Goal: Use online tool/utility: Utilize a website feature to perform a specific function

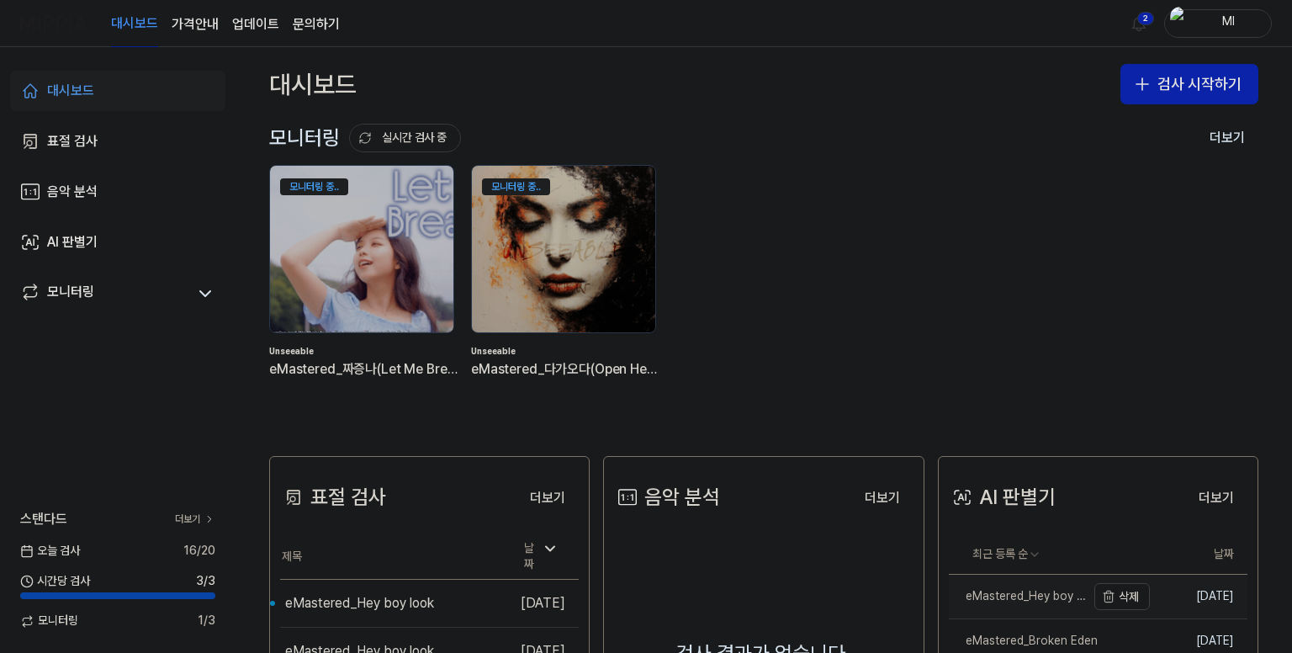
scroll to position [252, 0]
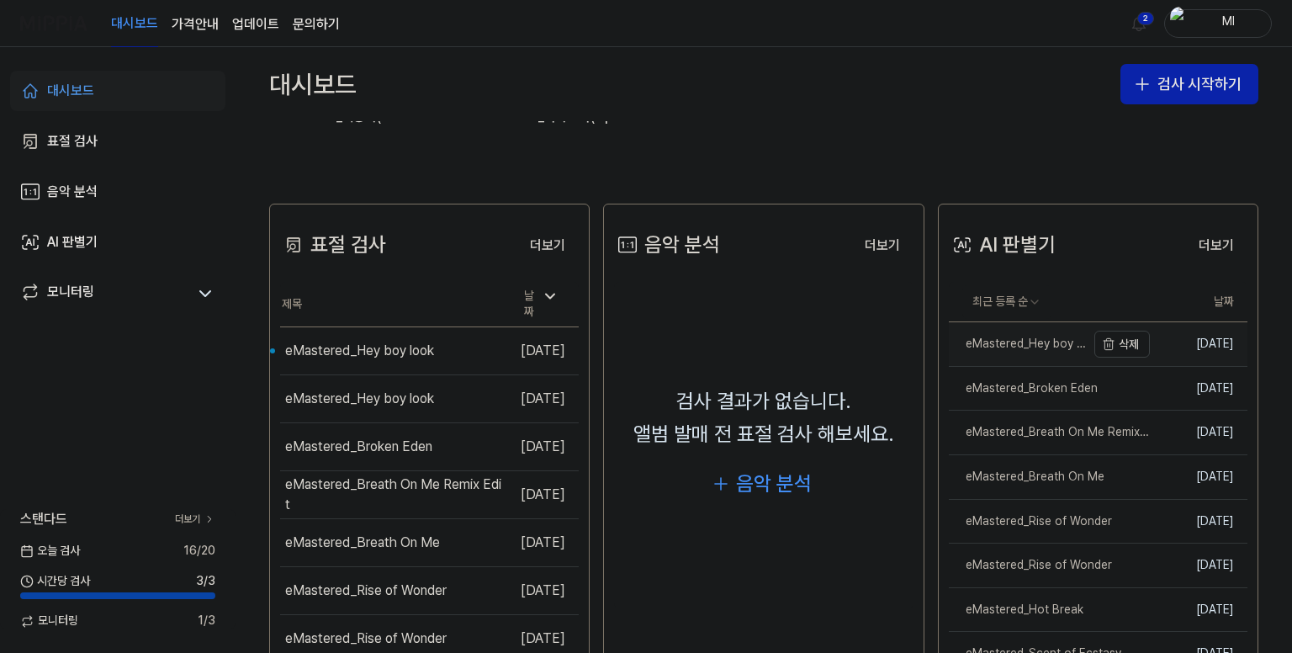
click at [1051, 341] on div "eMastered_Hey boy look" at bounding box center [1017, 344] width 137 height 17
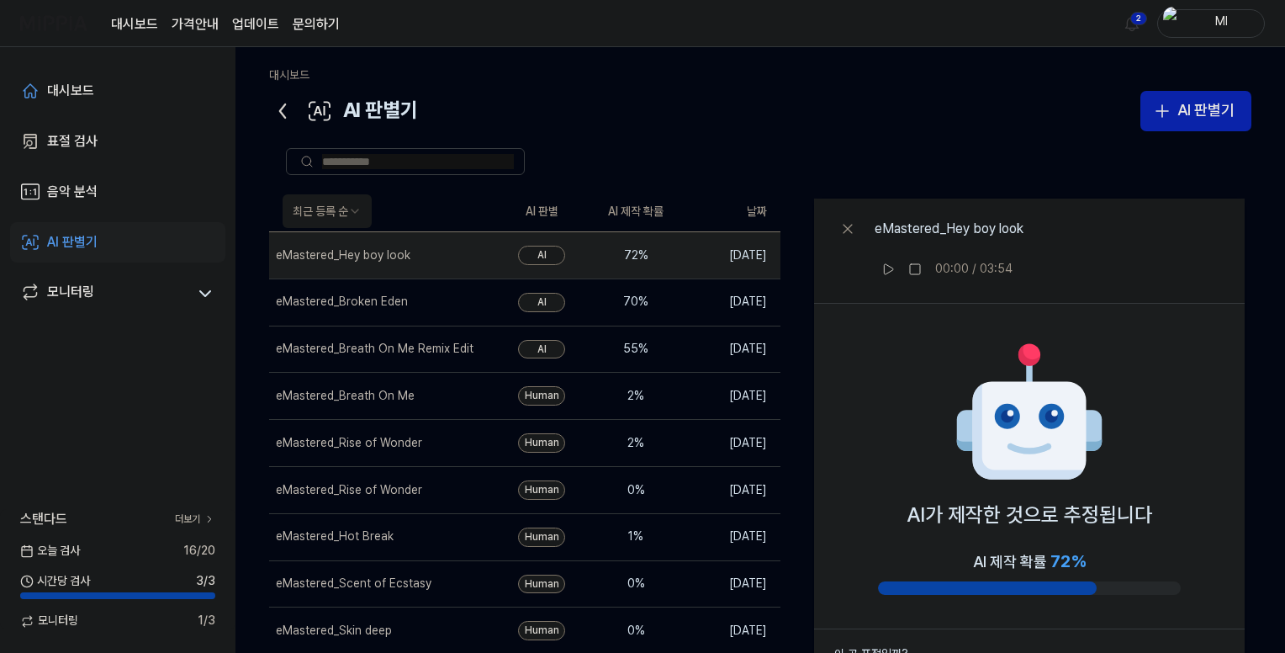
click at [278, 104] on icon at bounding box center [282, 111] width 27 height 27
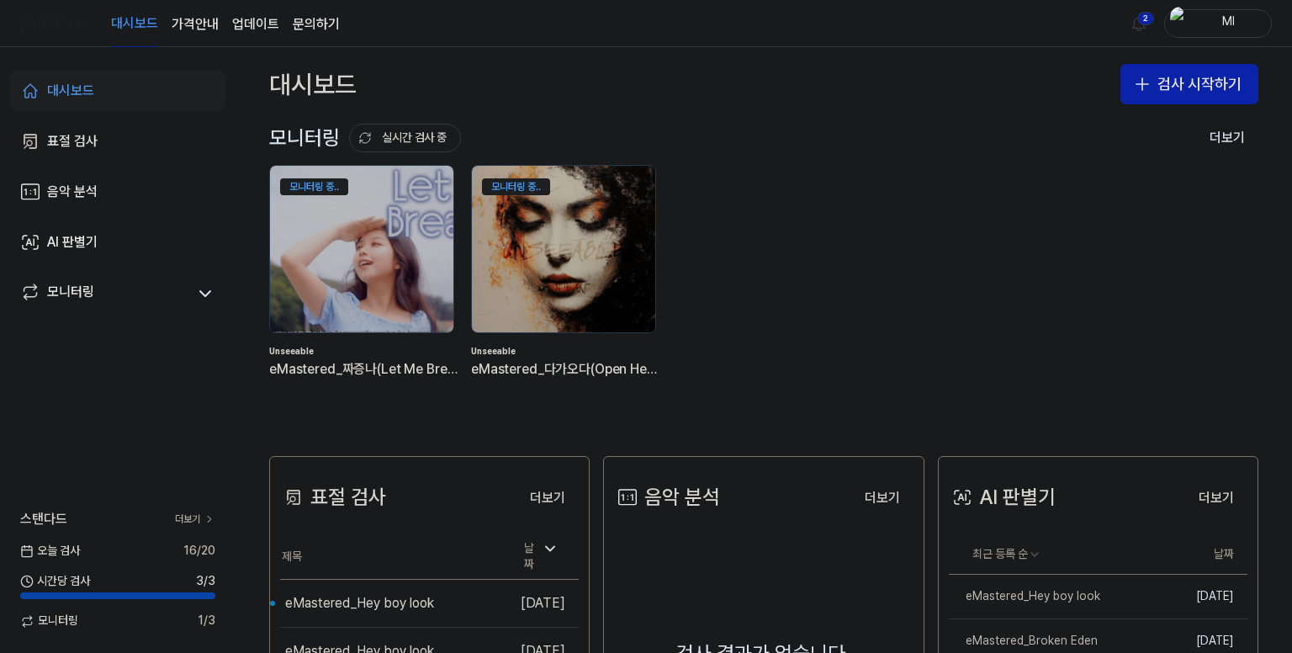
scroll to position [336, 0]
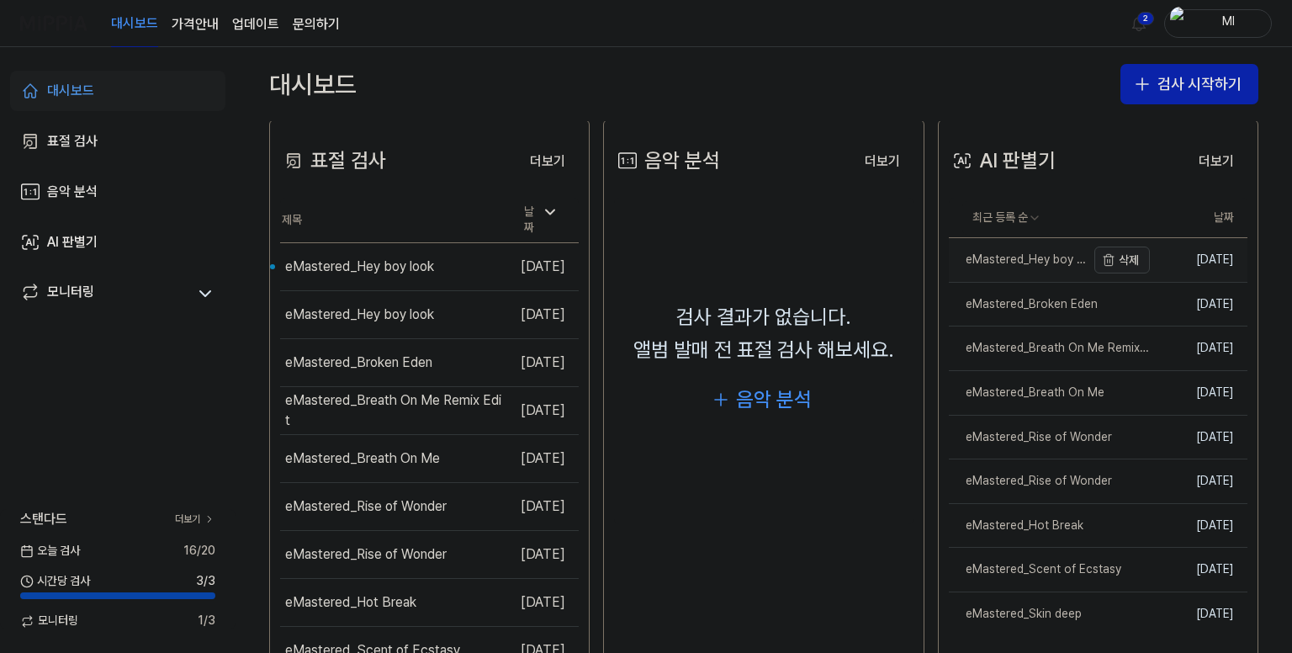
click at [1115, 261] on button "삭제" at bounding box center [1122, 259] width 56 height 27
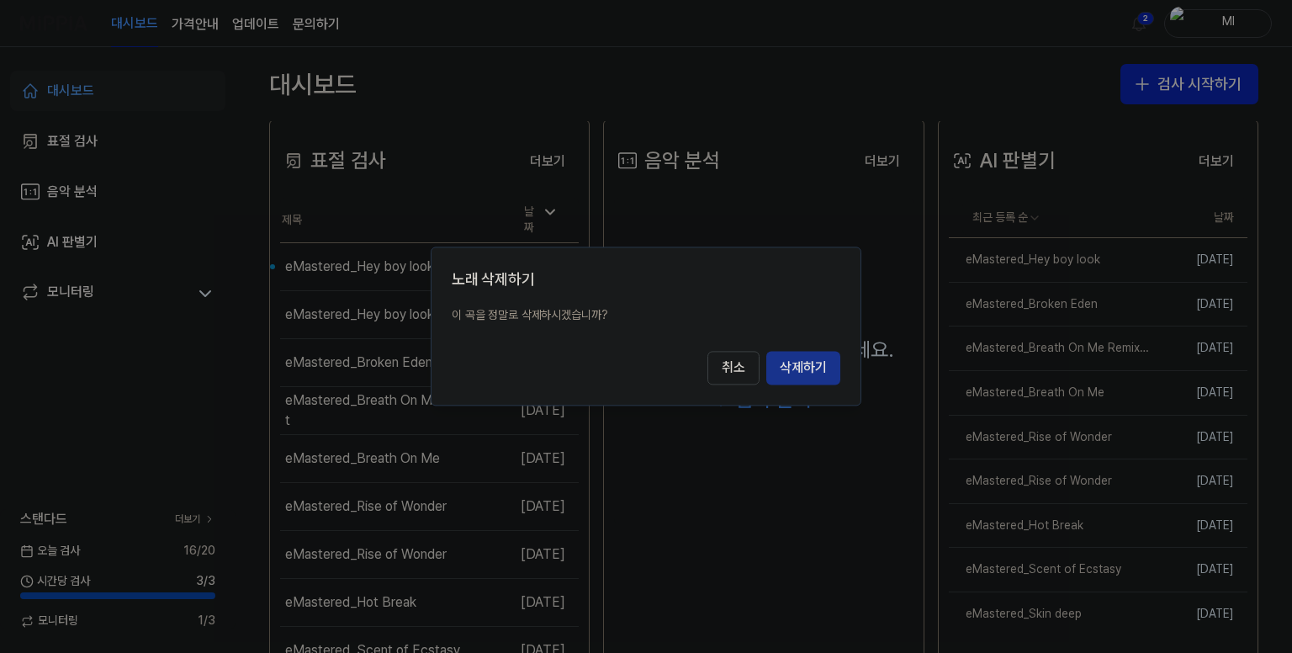
click at [802, 363] on button "삭제하기" at bounding box center [803, 369] width 74 height 34
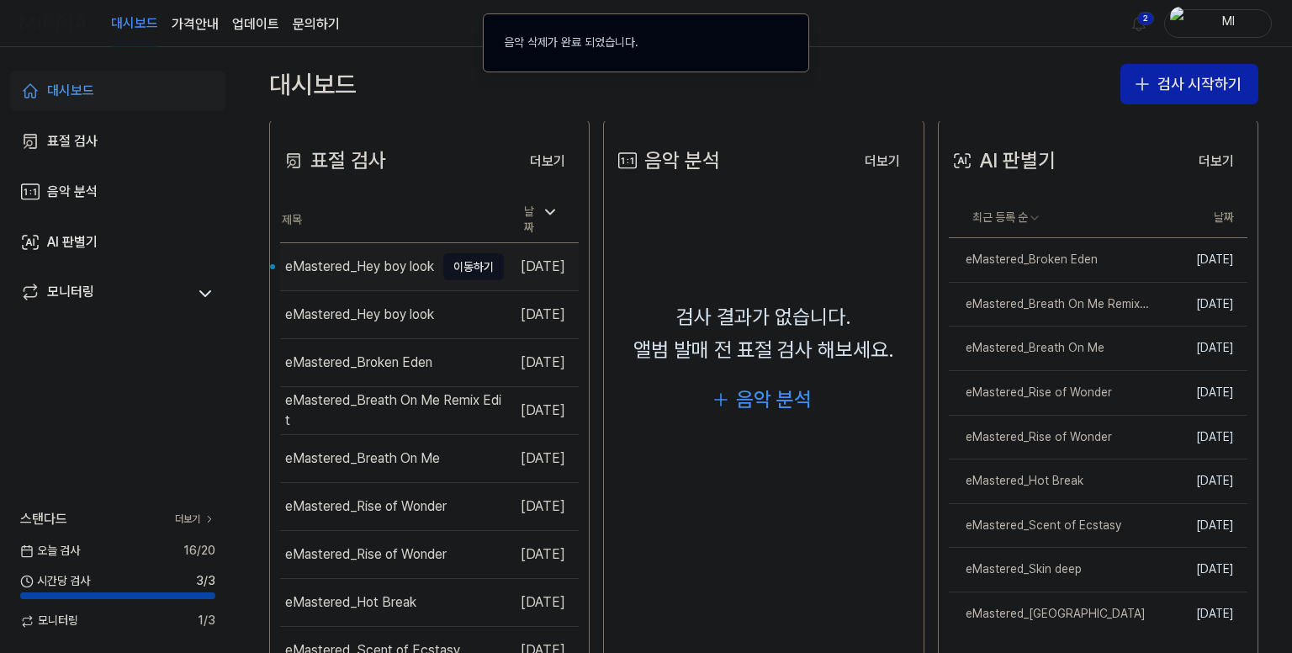
click at [342, 257] on div "eMastered_Hey boy look" at bounding box center [359, 267] width 149 height 20
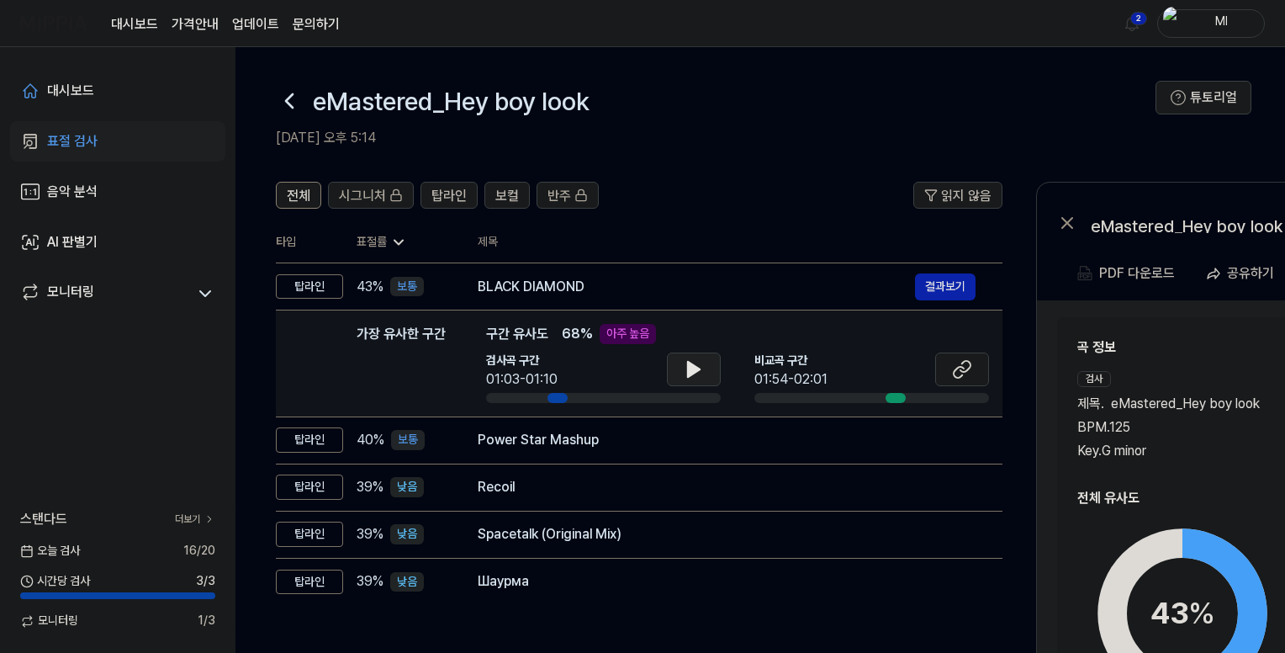
click at [688, 367] on icon at bounding box center [694, 369] width 12 height 15
click at [700, 371] on icon at bounding box center [694, 369] width 20 height 20
click at [288, 97] on icon at bounding box center [289, 100] width 27 height 27
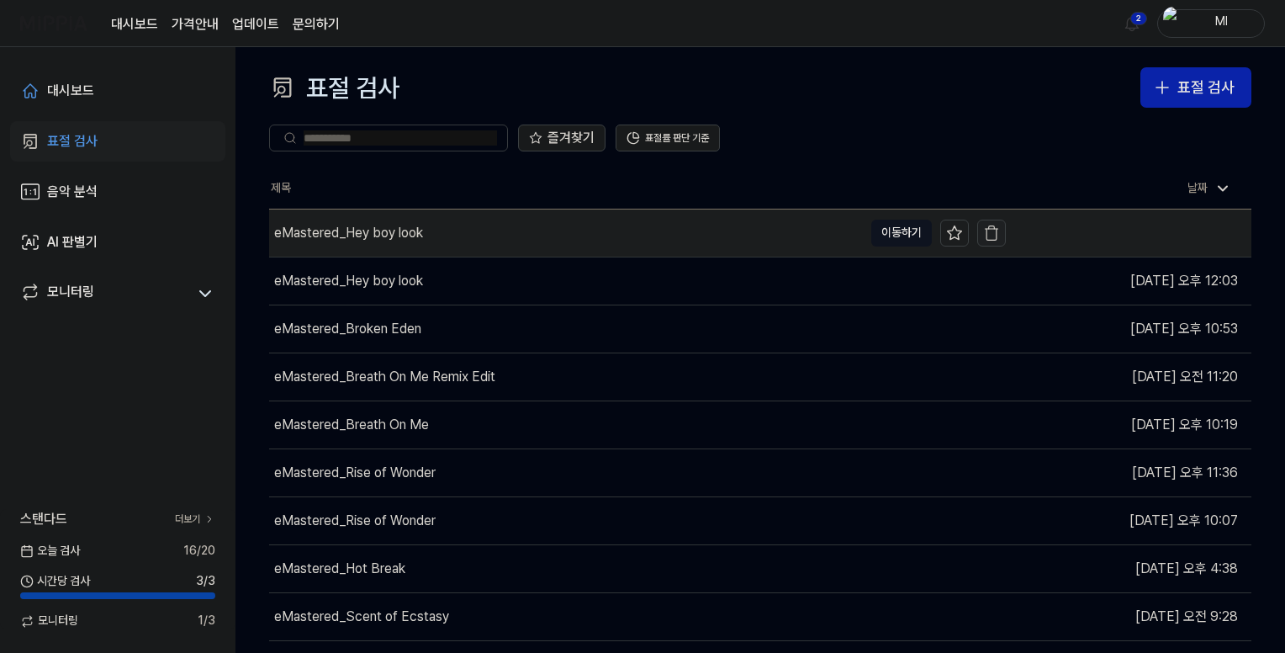
click at [996, 236] on icon "button" at bounding box center [992, 234] width 10 height 11
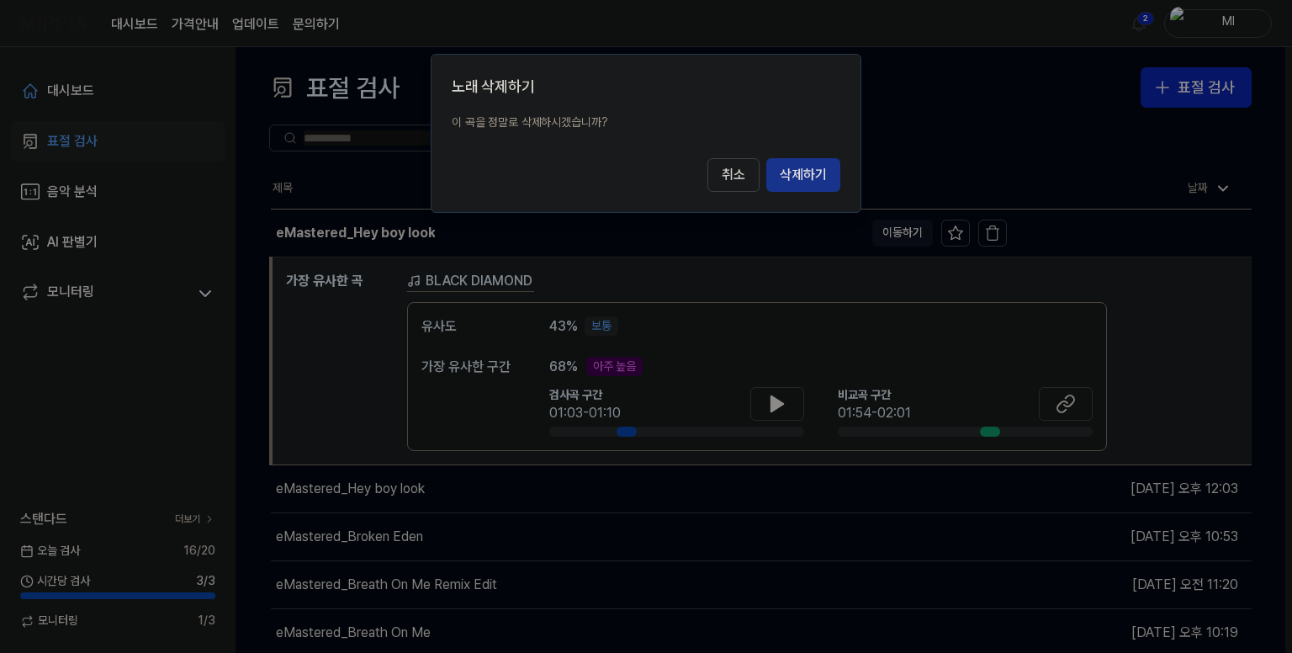
click at [805, 173] on button "삭제하기" at bounding box center [803, 175] width 74 height 34
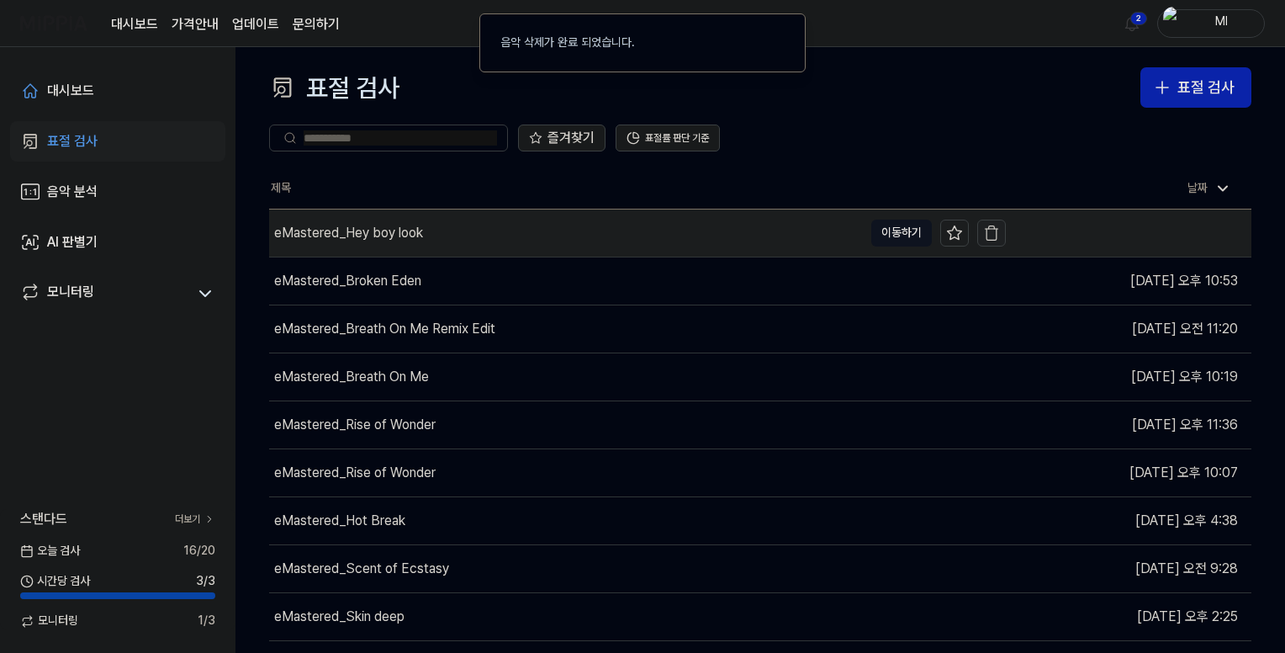
click at [991, 235] on icon "button" at bounding box center [991, 233] width 17 height 17
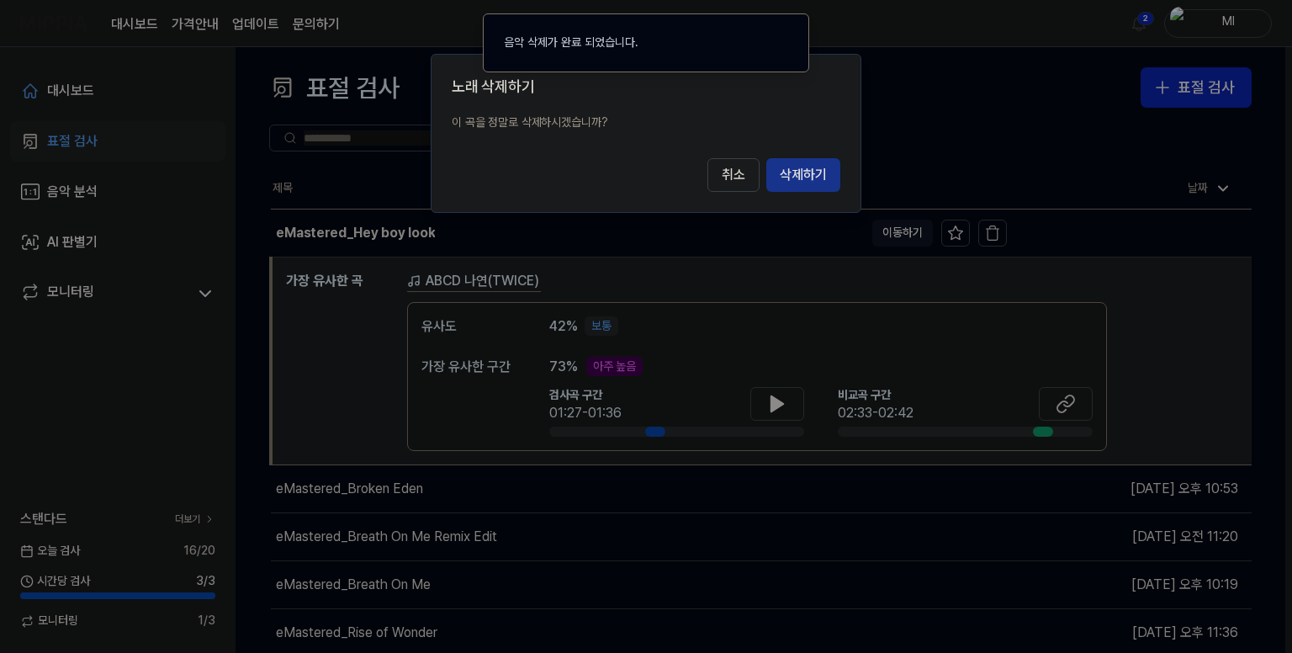
click at [795, 176] on button "삭제하기" at bounding box center [803, 175] width 74 height 34
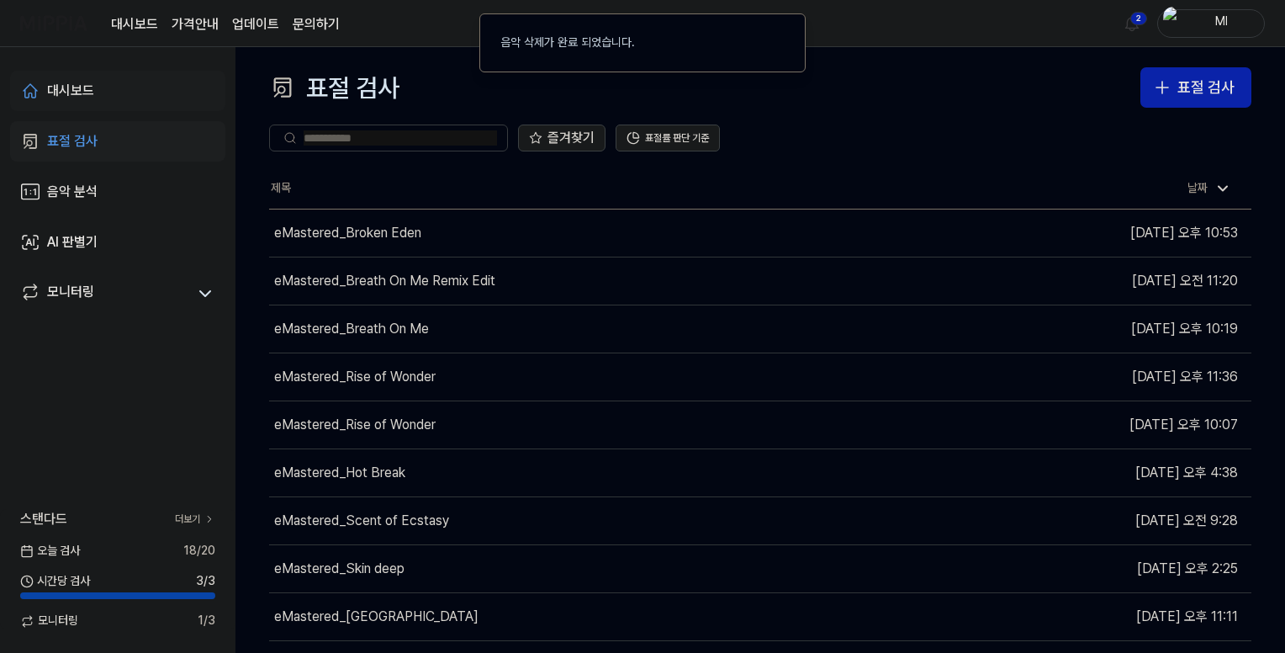
click at [77, 84] on div "대시보드" at bounding box center [70, 91] width 47 height 20
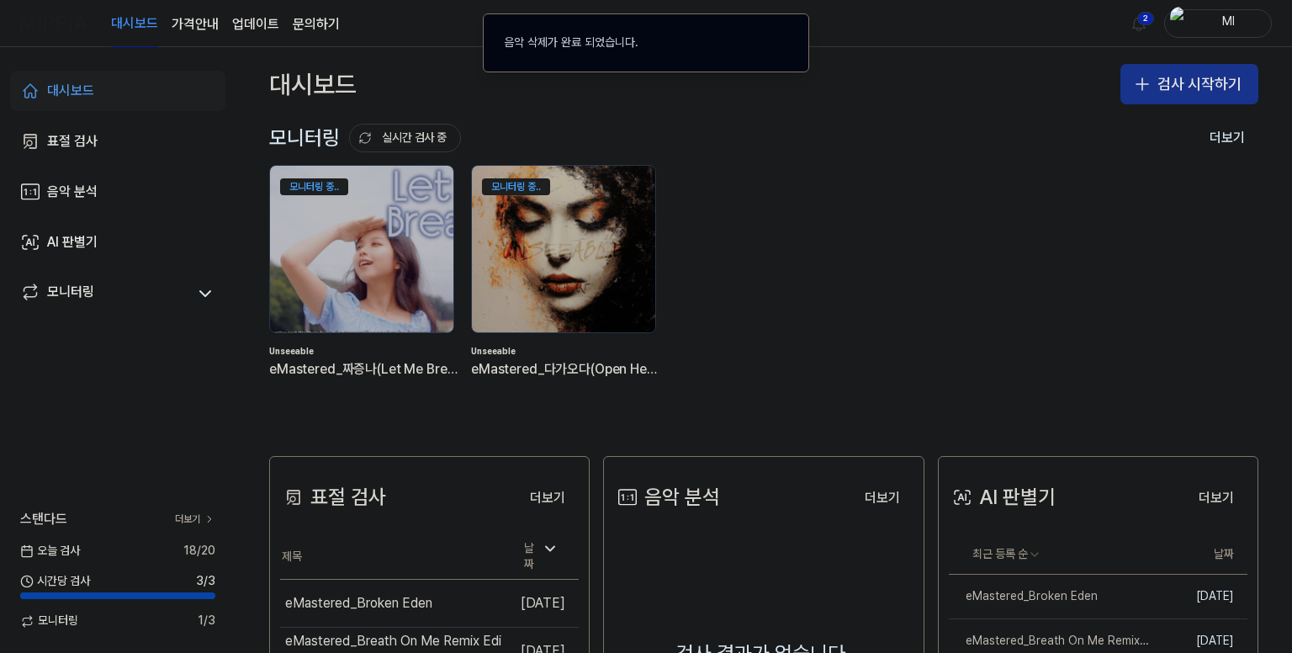
click at [1157, 87] on button "검사 시작하기" at bounding box center [1189, 84] width 138 height 40
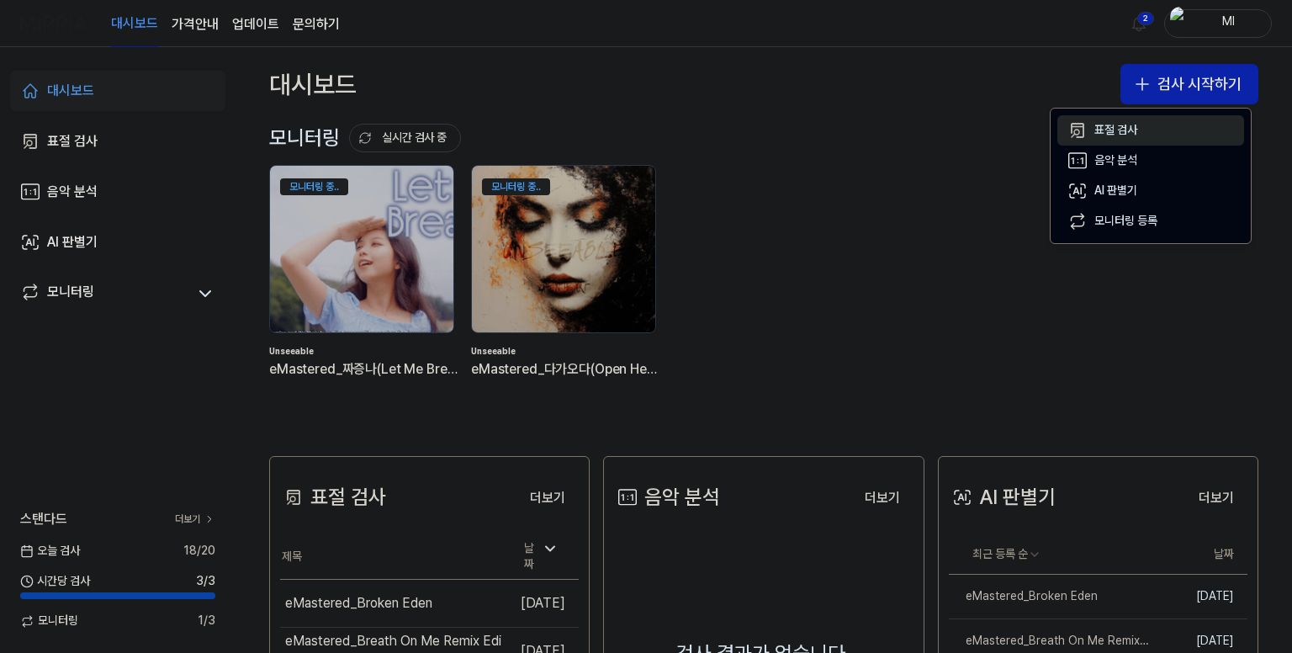
click at [1107, 134] on div "표절 검사" at bounding box center [1115, 130] width 43 height 17
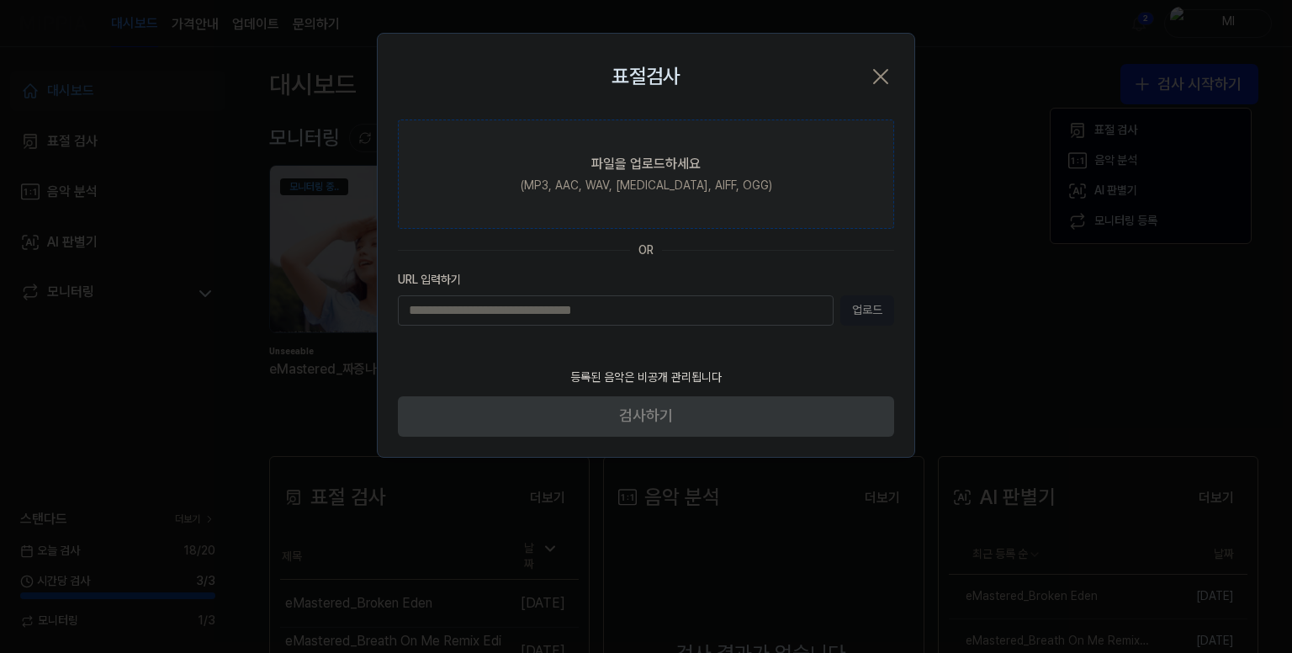
click at [575, 202] on label "파일을 업로드하세요 (MP3, AAC, WAV, [MEDICAL_DATA], AIFF, OGG)" at bounding box center [646, 173] width 496 height 109
click at [0, 0] on input "파일을 업로드하세요 (MP3, AAC, WAV, [MEDICAL_DATA], AIFF, OGG)" at bounding box center [0, 0] width 0 height 0
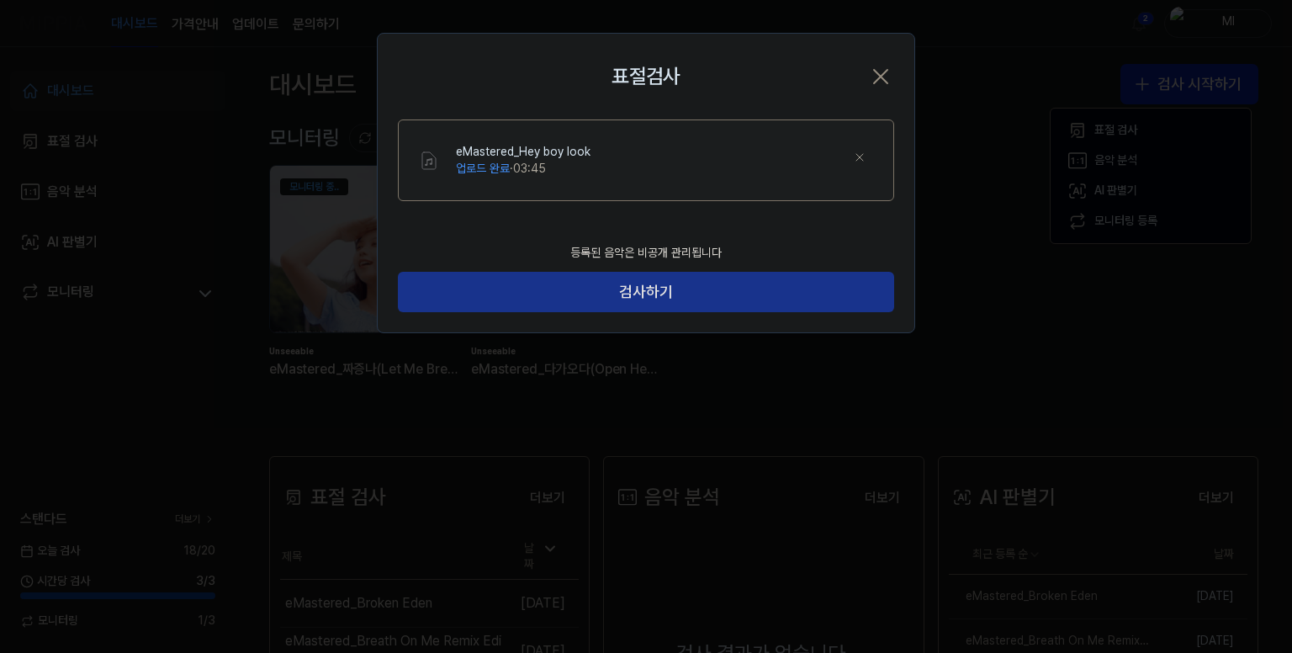
click at [636, 294] on button "검사하기" at bounding box center [646, 292] width 496 height 40
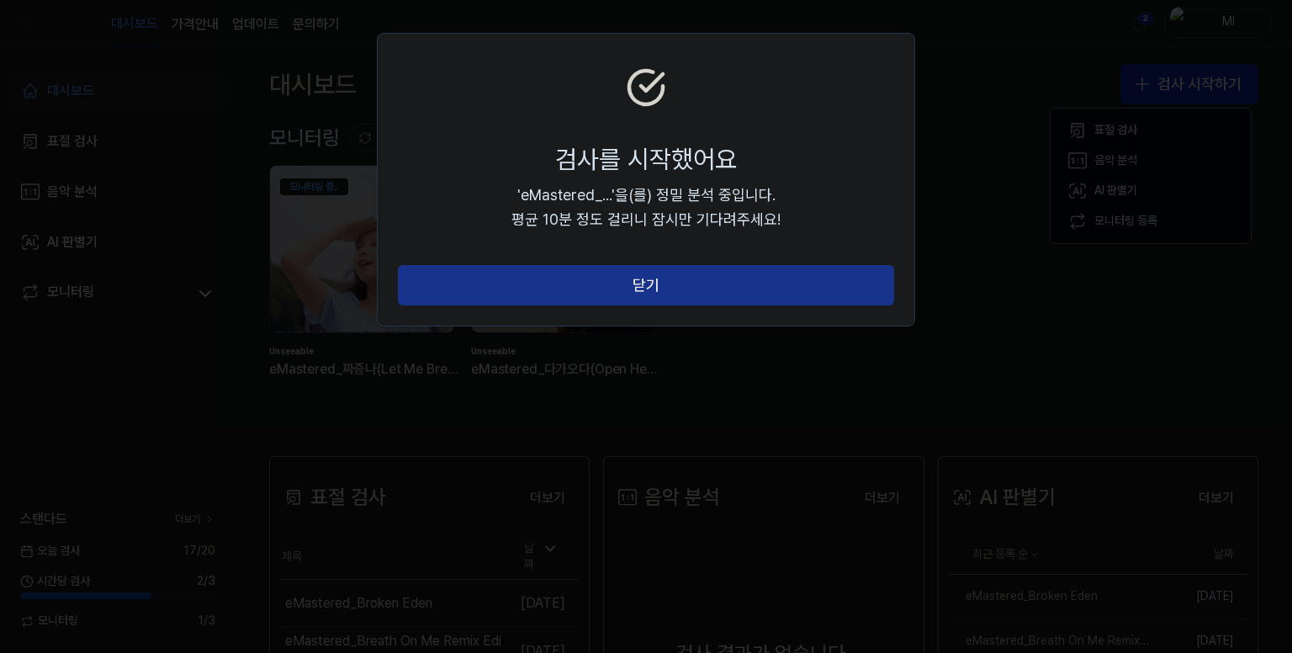
click at [729, 293] on button "닫기" at bounding box center [646, 285] width 496 height 40
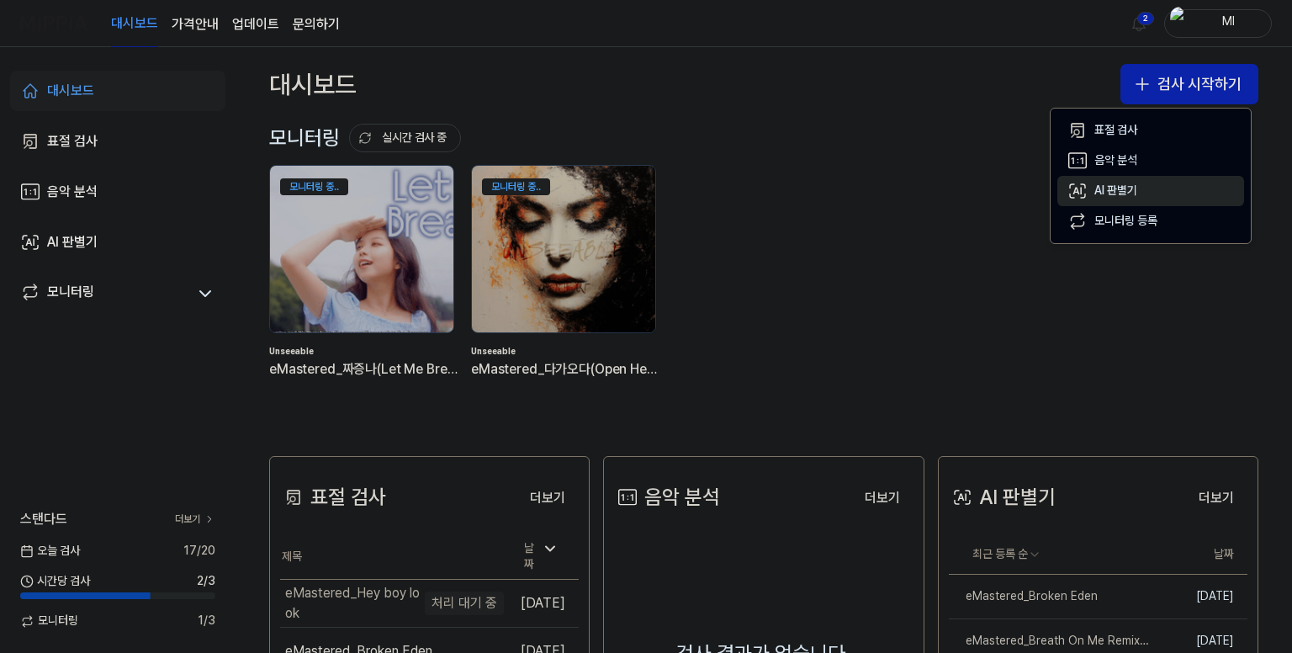
click at [1117, 186] on div "AI 판별기" at bounding box center [1115, 191] width 43 height 17
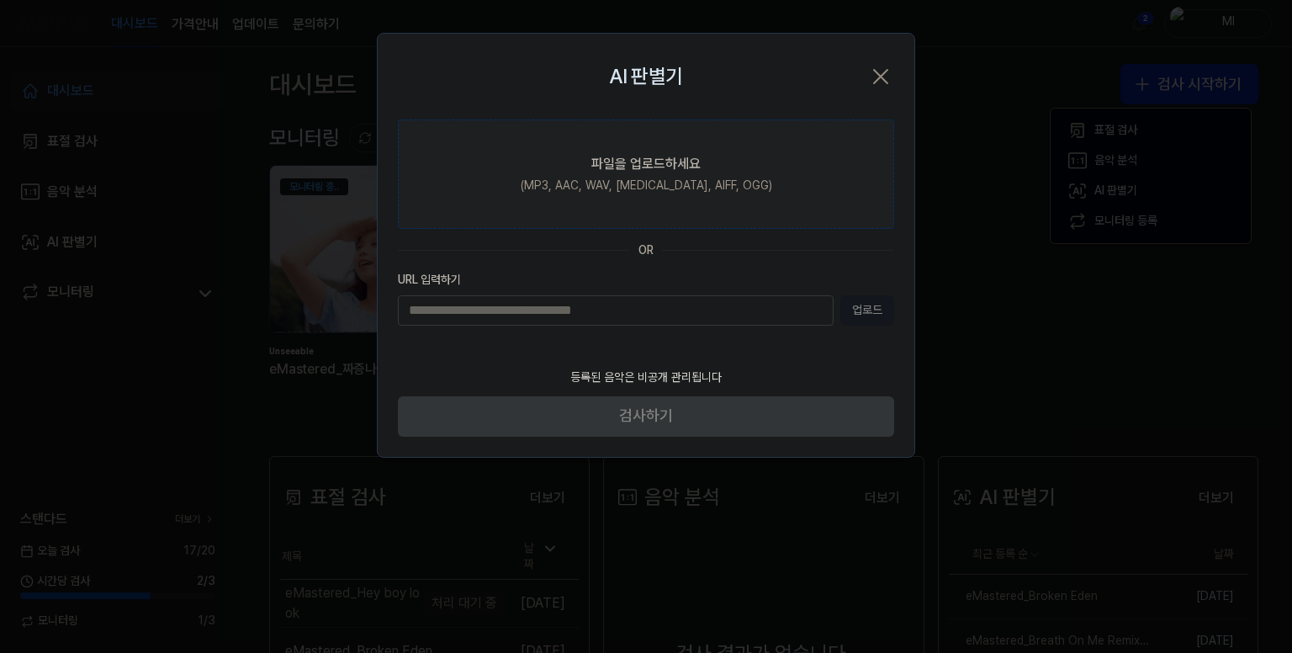
click at [643, 199] on label "파일을 업로드하세요 (MP3, AAC, WAV, [MEDICAL_DATA], AIFF, OGG)" at bounding box center [646, 173] width 496 height 109
click at [0, 0] on input "파일을 업로드하세요 (MP3, AAC, WAV, [MEDICAL_DATA], AIFF, OGG)" at bounding box center [0, 0] width 0 height 0
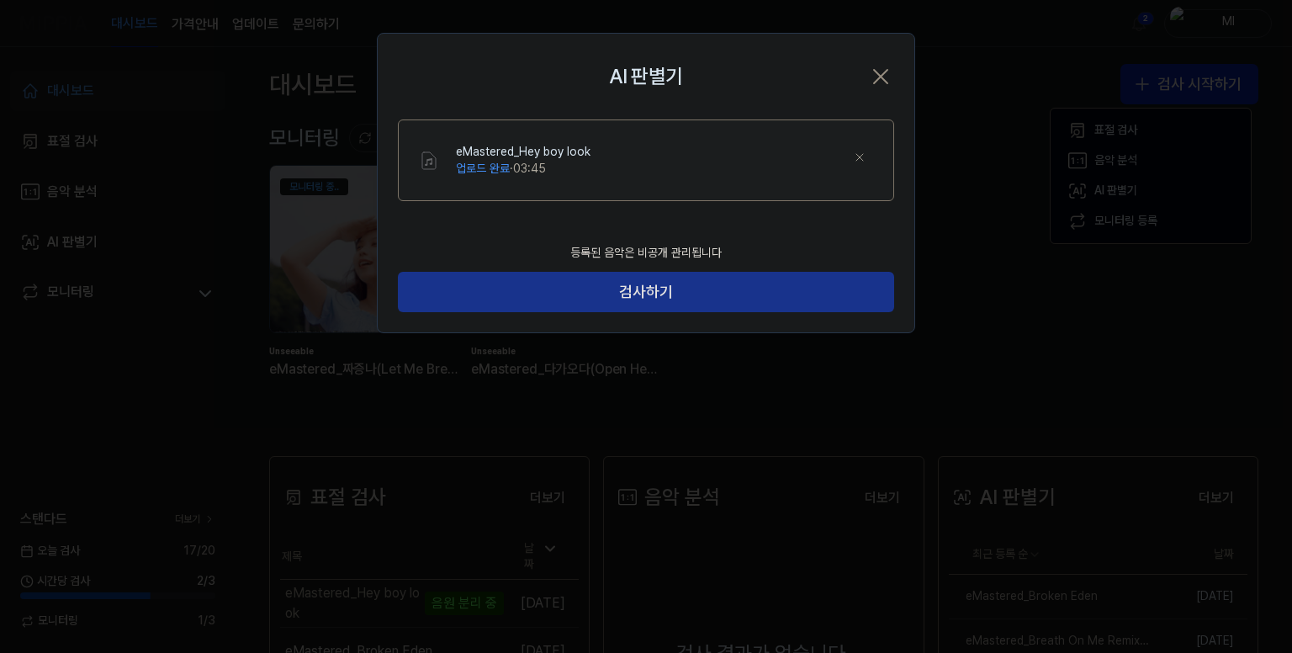
click at [649, 290] on button "검사하기" at bounding box center [646, 292] width 496 height 40
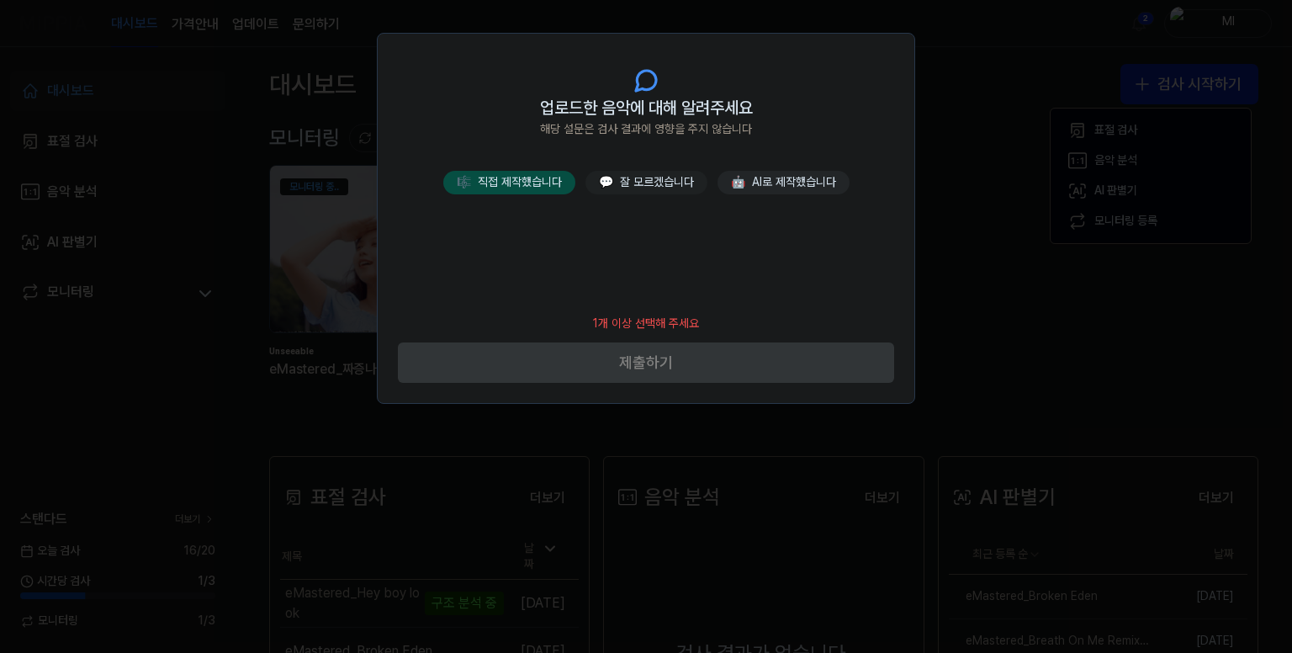
click at [518, 183] on button "🎼 직접 제작했습니다" at bounding box center [509, 183] width 132 height 24
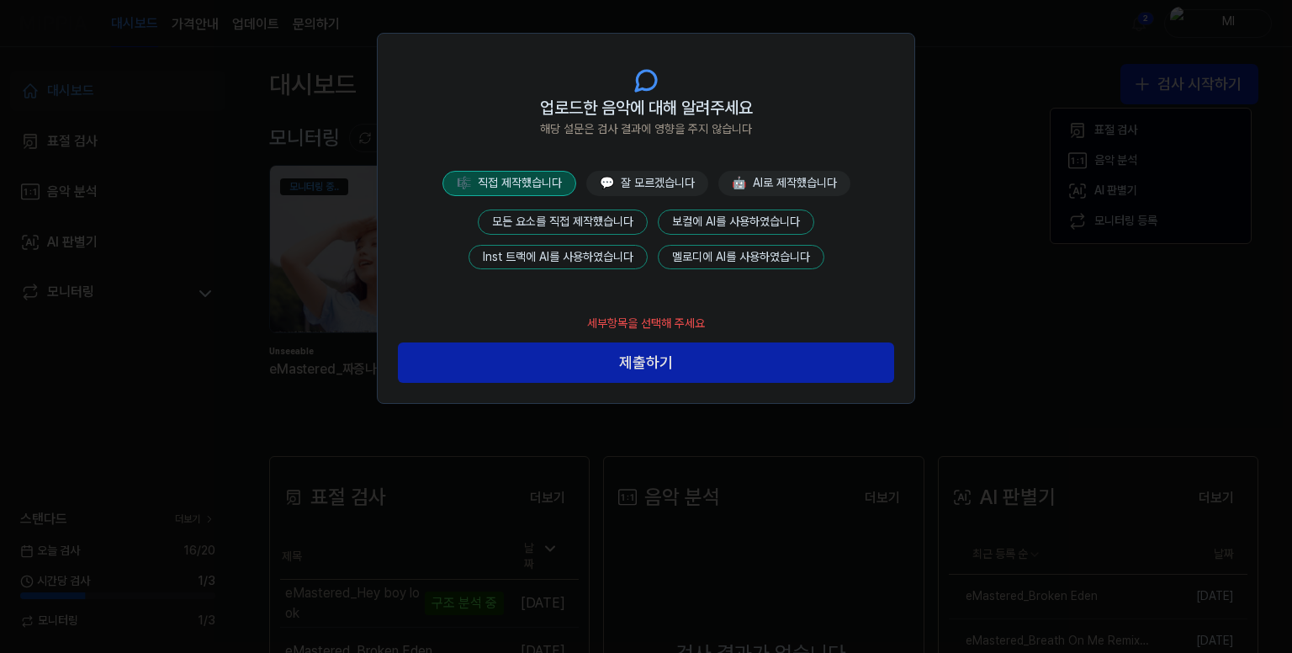
click at [569, 222] on button "모든 요소를 직접 제작했습니다" at bounding box center [563, 221] width 170 height 25
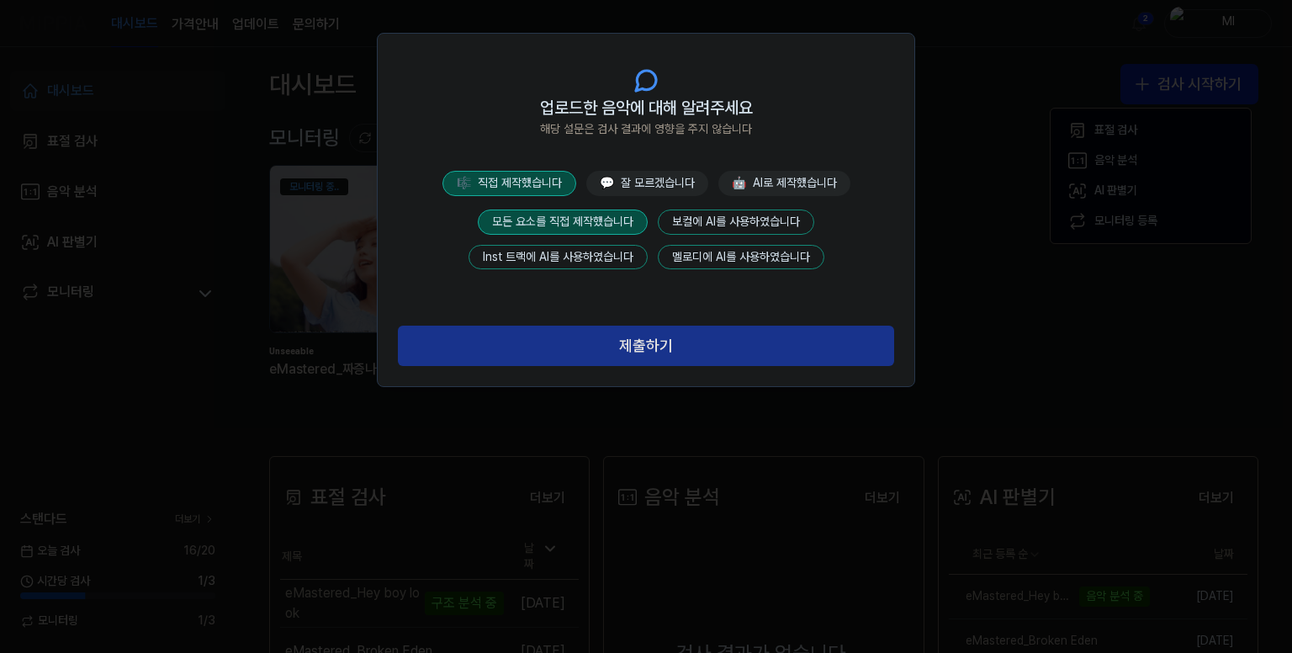
click at [629, 341] on button "제출하기" at bounding box center [646, 346] width 496 height 40
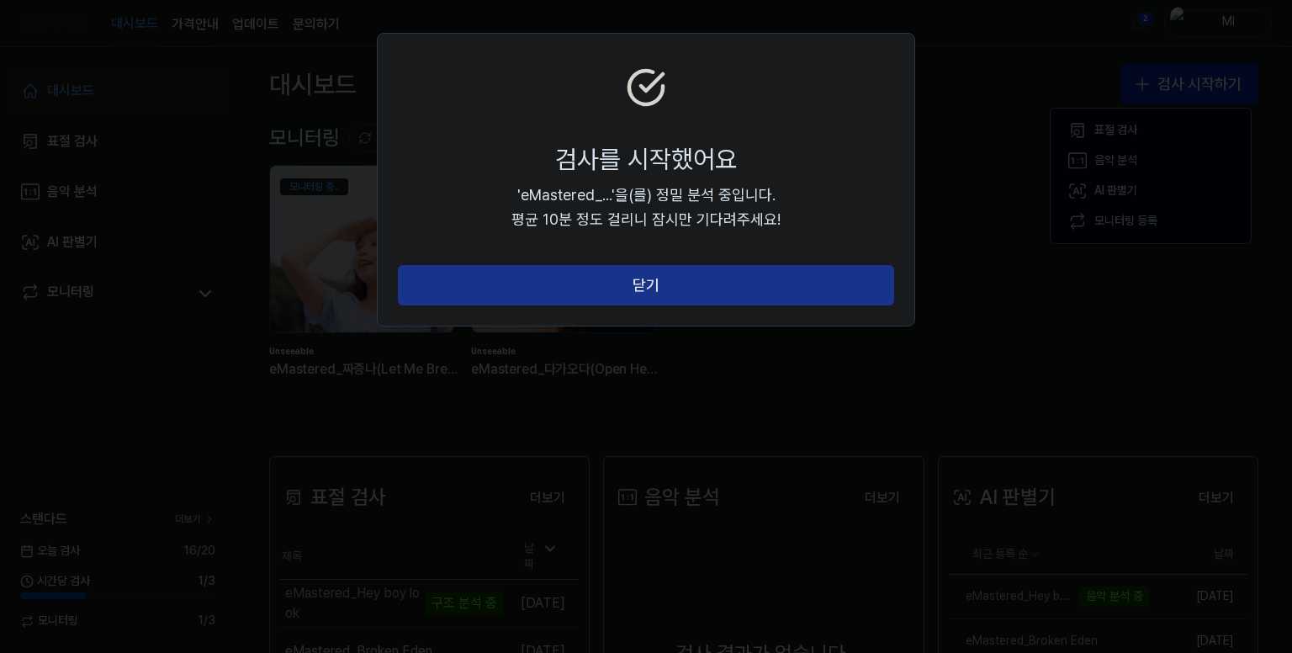
click at [655, 282] on button "닫기" at bounding box center [646, 285] width 496 height 40
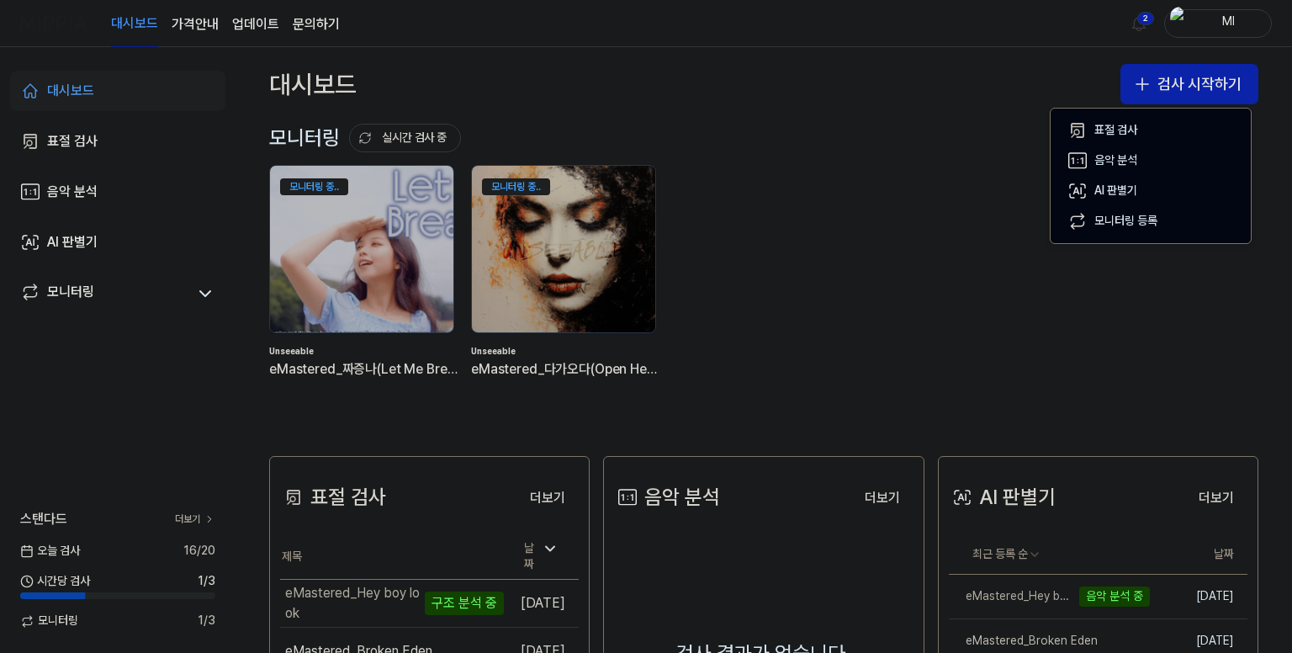
scroll to position [84, 0]
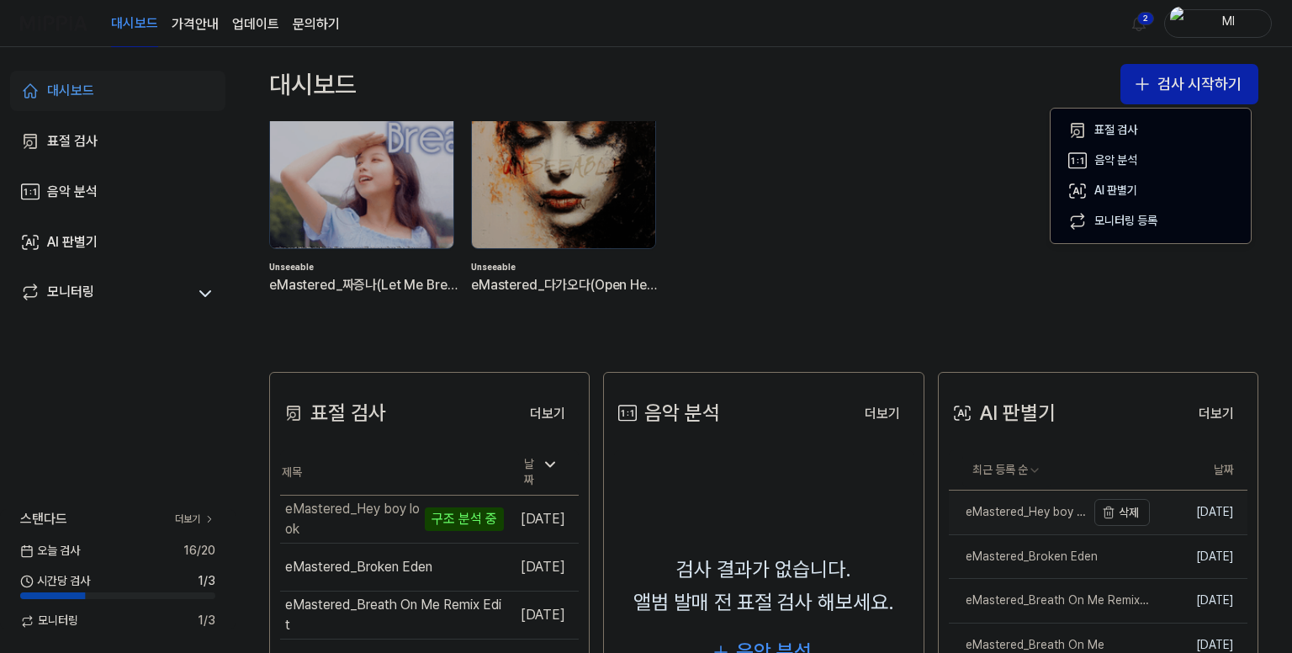
click at [1009, 511] on div "eMastered_Hey boy look" at bounding box center [1017, 512] width 137 height 17
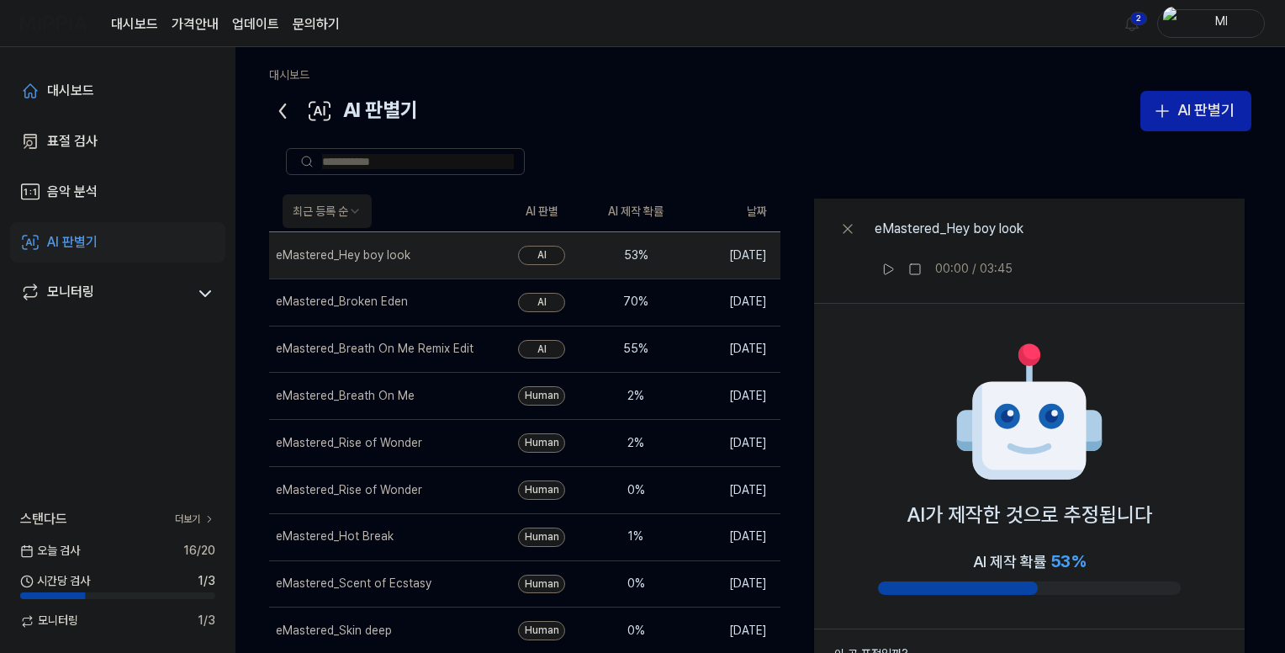
click at [280, 111] on icon at bounding box center [282, 110] width 5 height 13
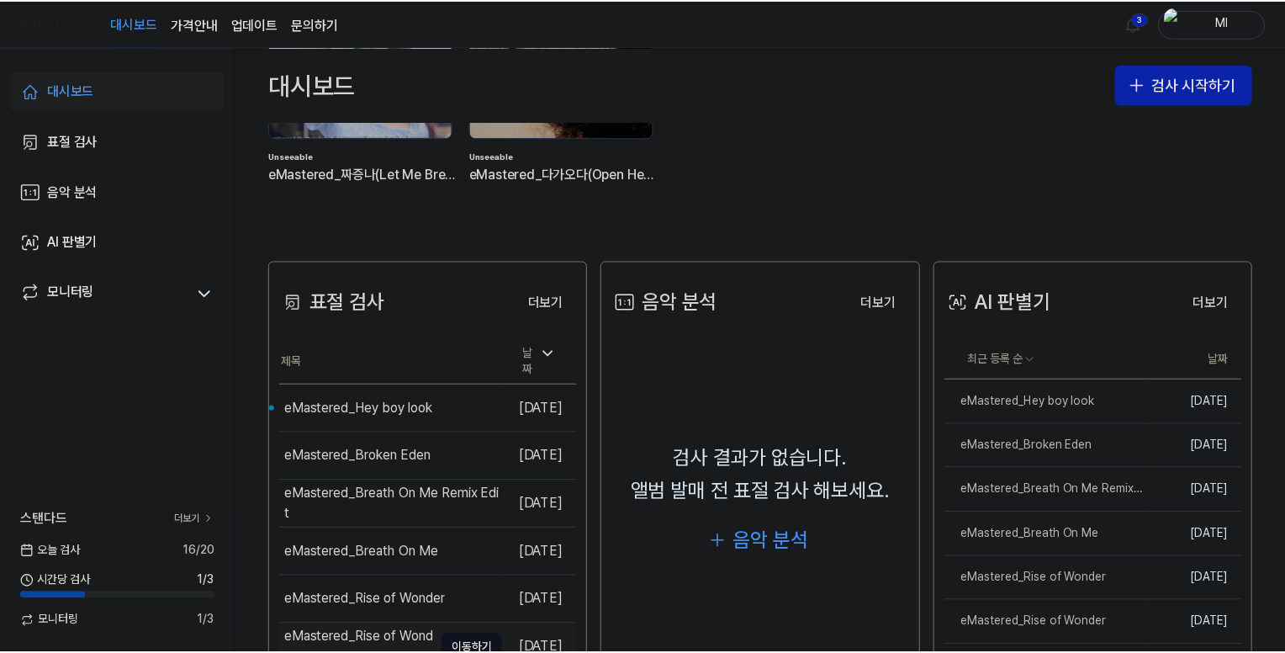
scroll to position [336, 0]
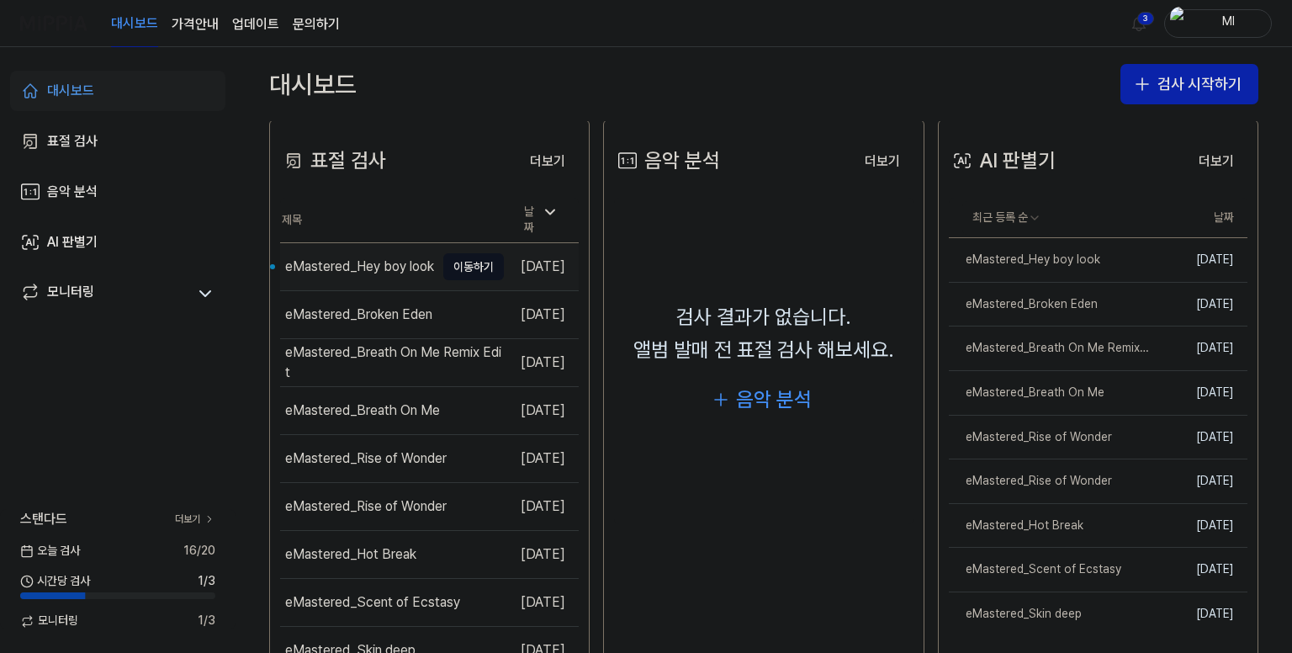
click at [349, 260] on div "eMastered_Hey boy look" at bounding box center [359, 267] width 149 height 20
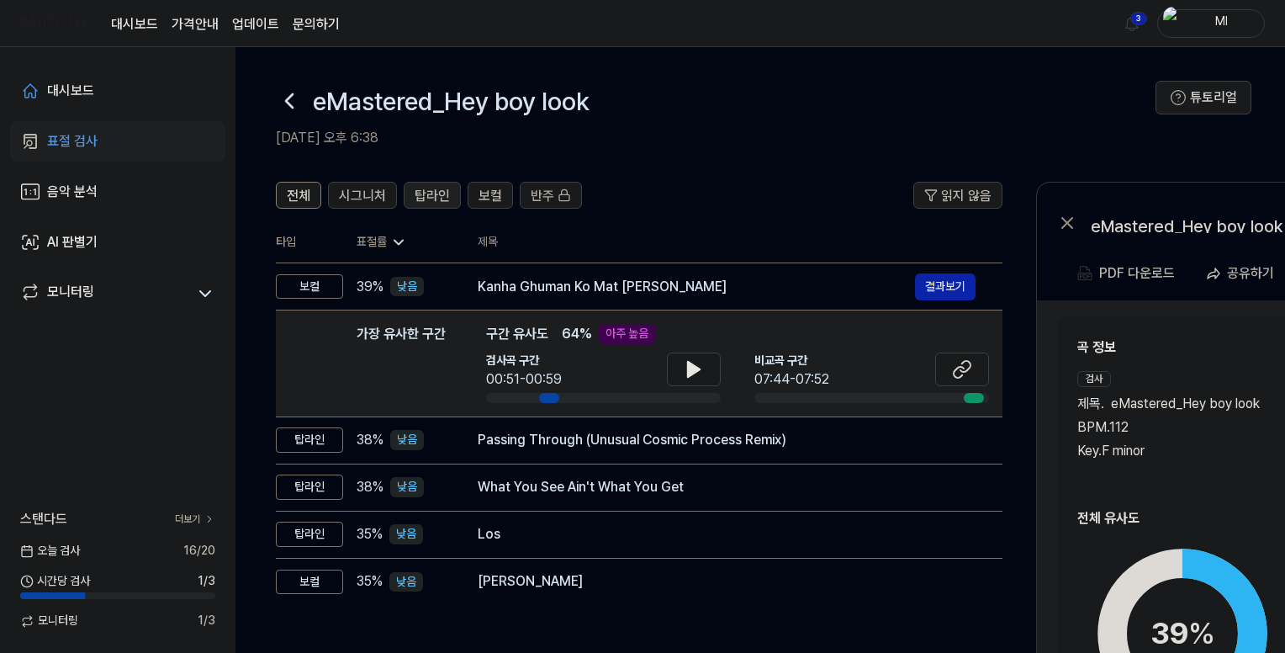
click at [418, 194] on span "탑라인" at bounding box center [432, 196] width 35 height 20
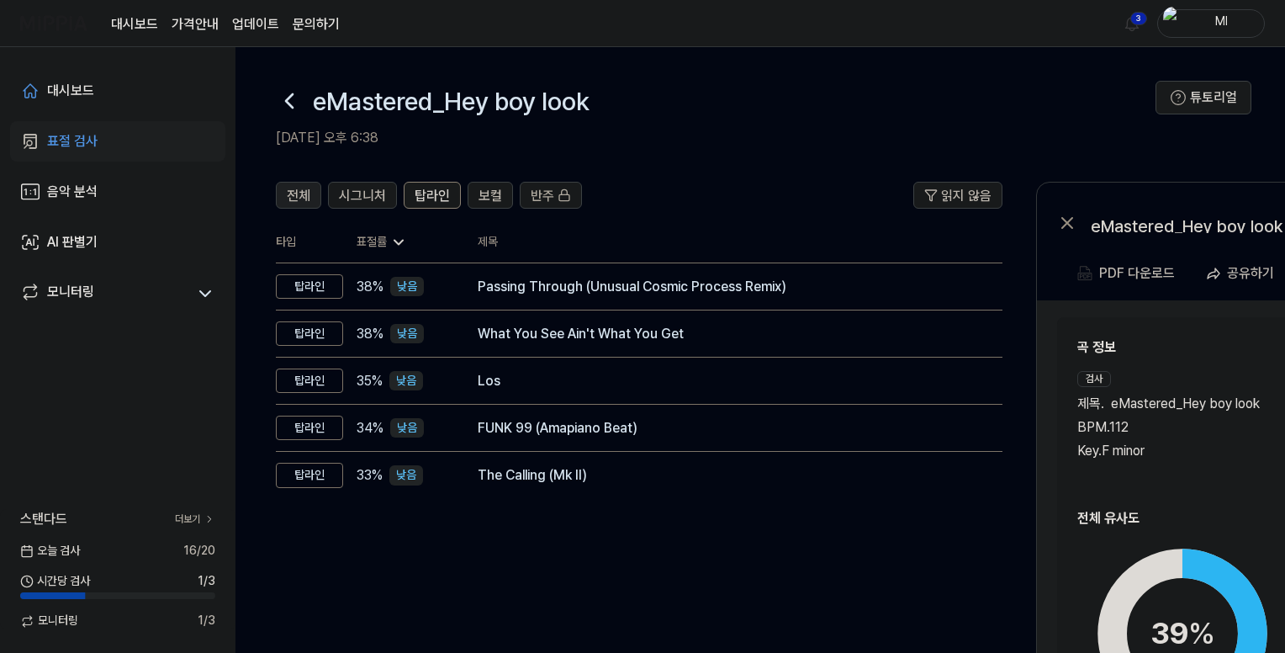
click at [286, 194] on button "전체" at bounding box center [298, 195] width 45 height 27
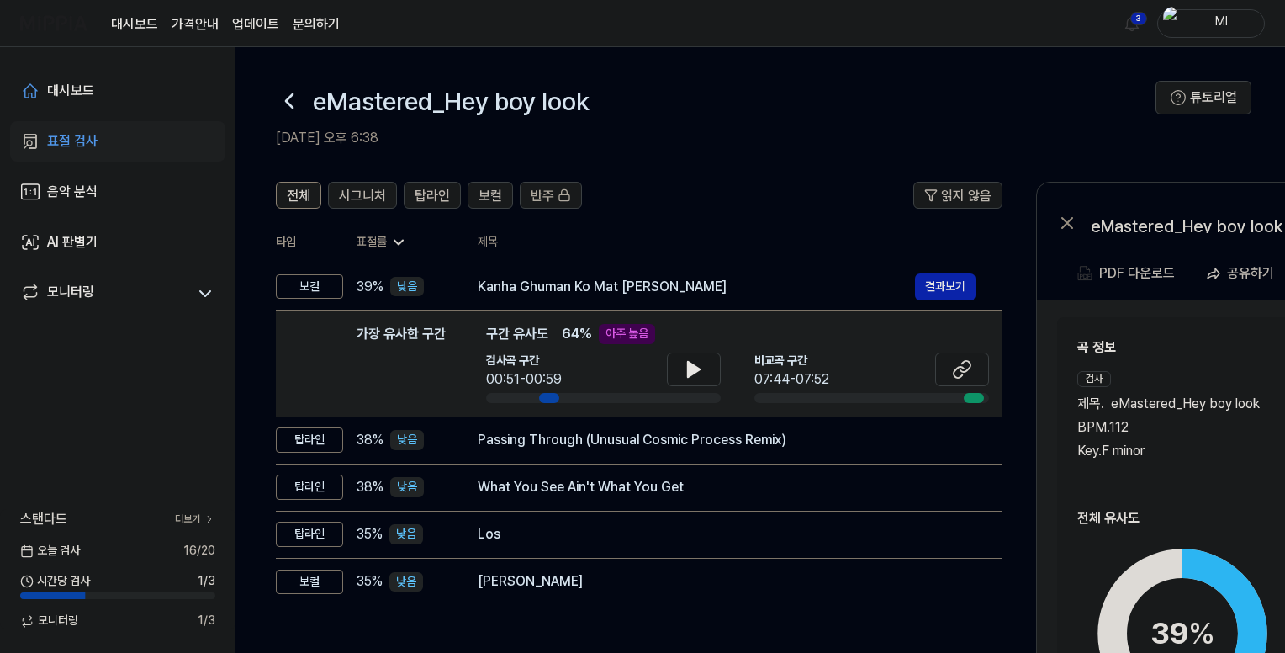
click at [290, 98] on icon at bounding box center [289, 100] width 27 height 27
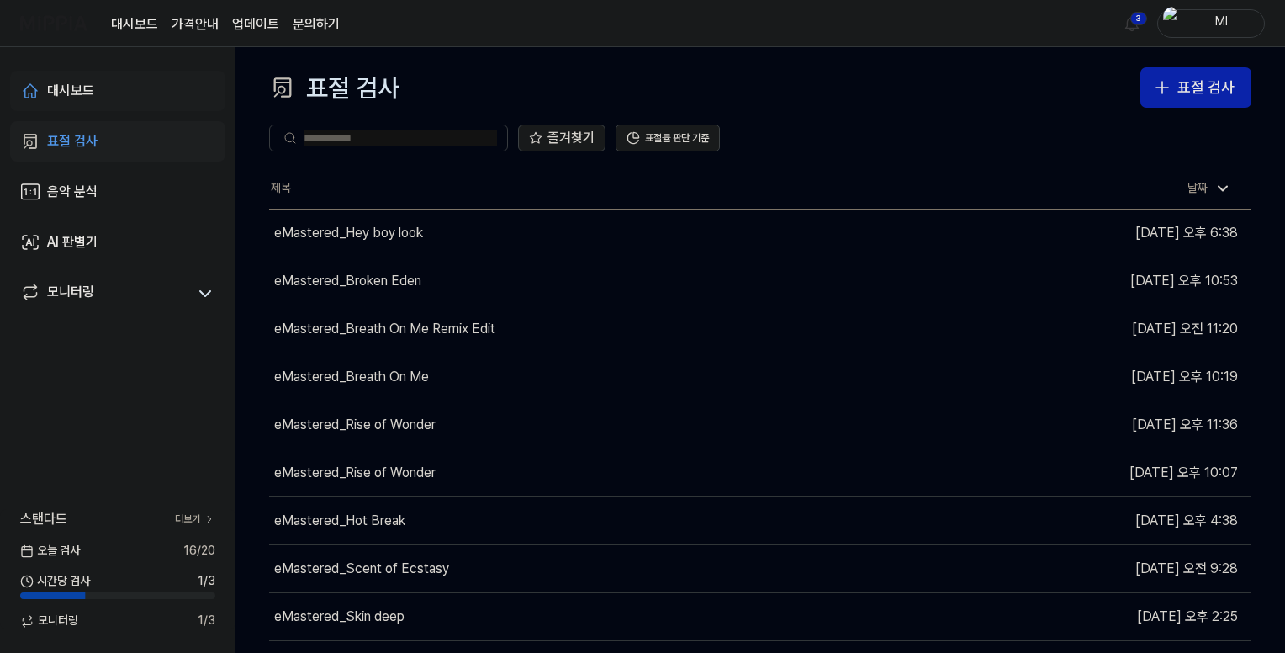
click at [55, 87] on div "대시보드" at bounding box center [70, 91] width 47 height 20
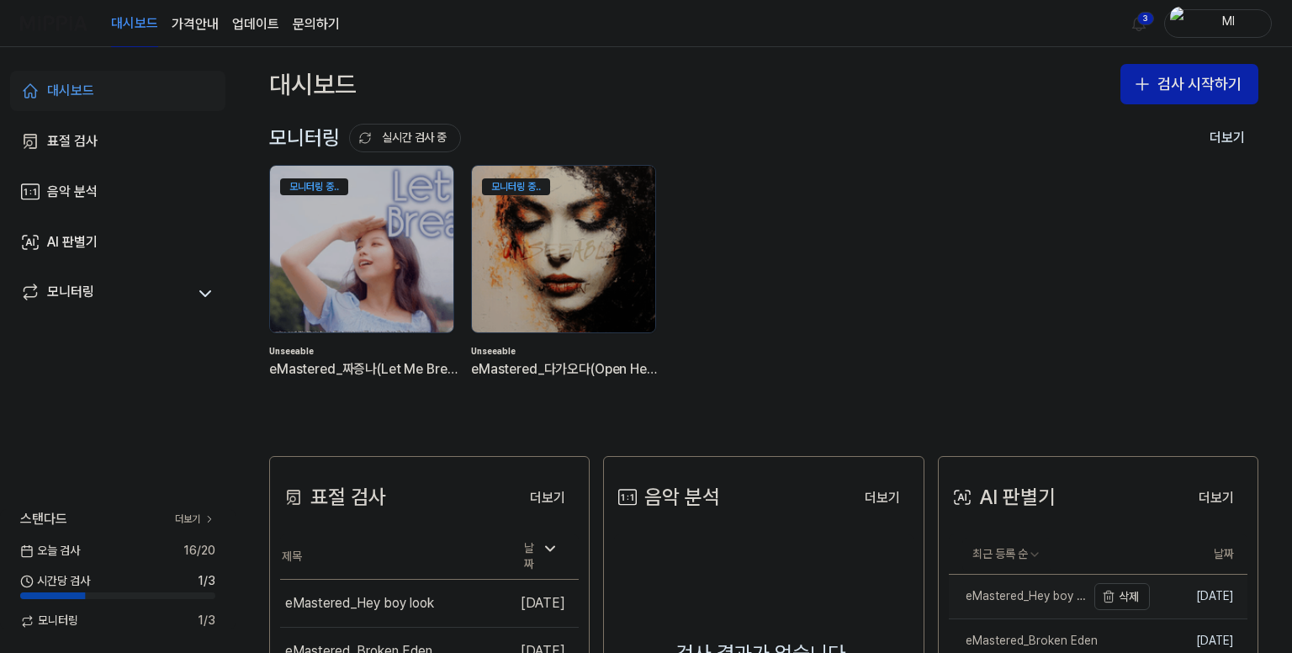
click at [1026, 589] on div "eMastered_Hey boy look" at bounding box center [1017, 596] width 137 height 17
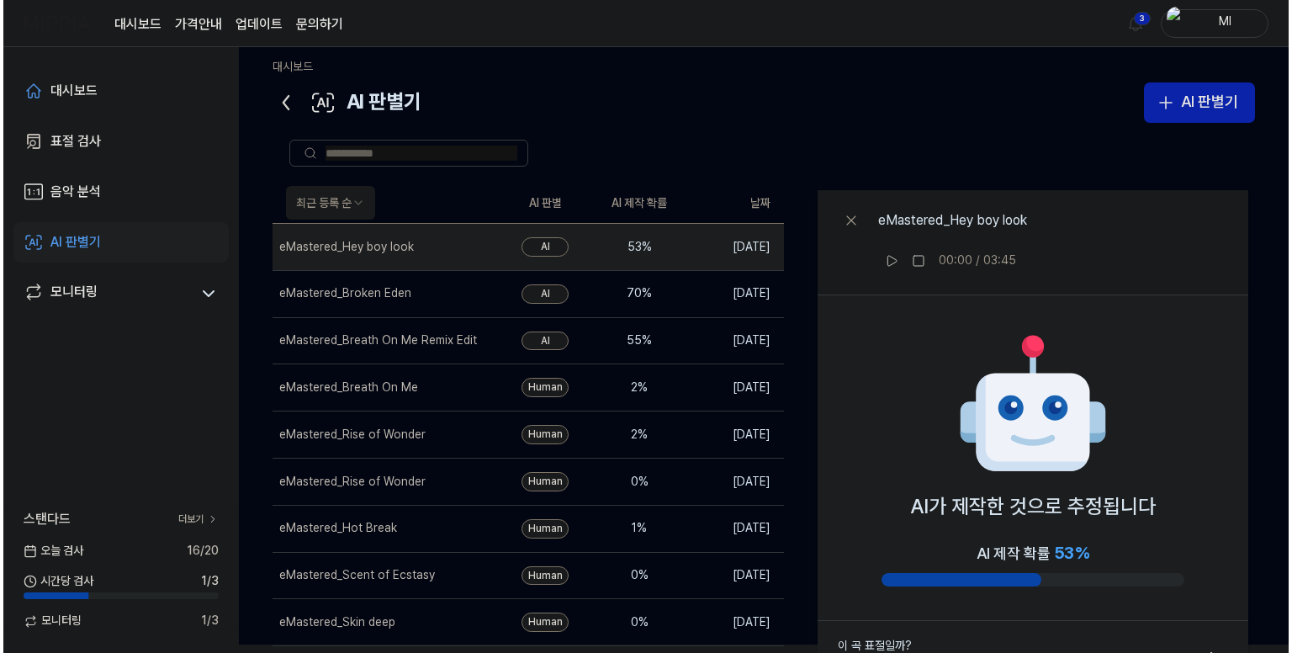
scroll to position [0, 0]
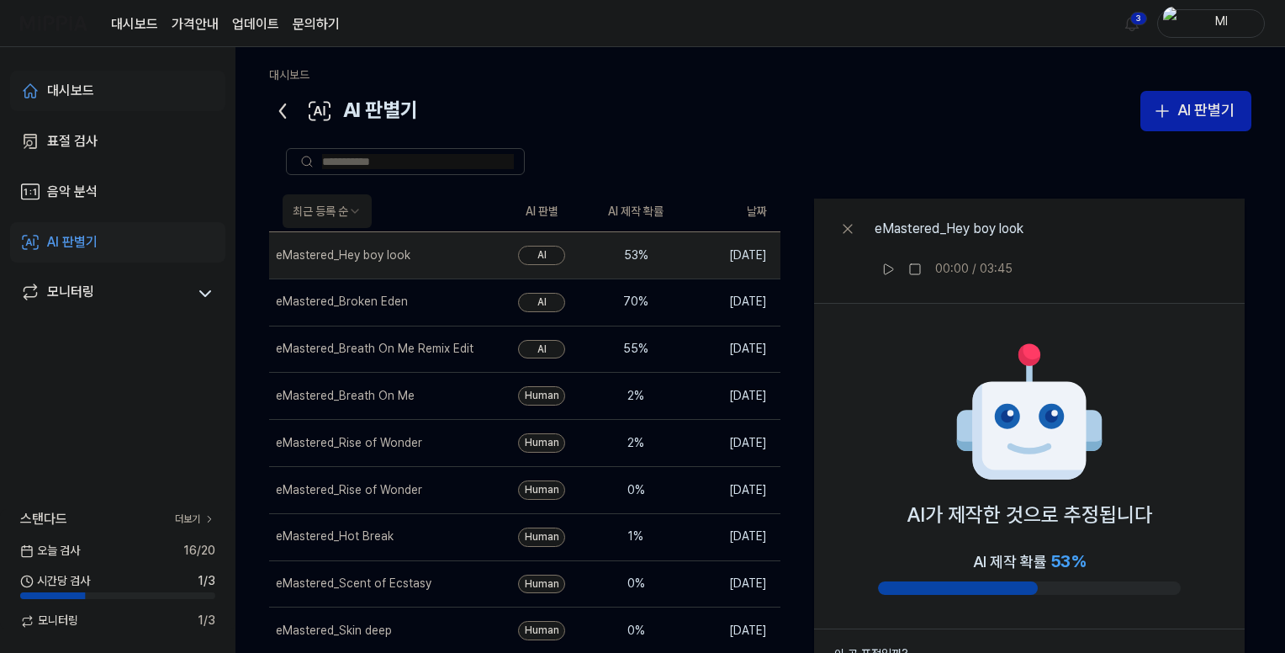
click at [81, 91] on div "대시보드" at bounding box center [70, 91] width 47 height 20
